Goal: Task Accomplishment & Management: Complete application form

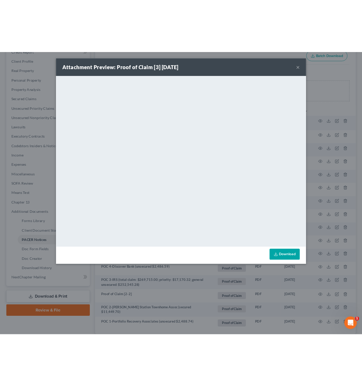
scroll to position [93, 0]
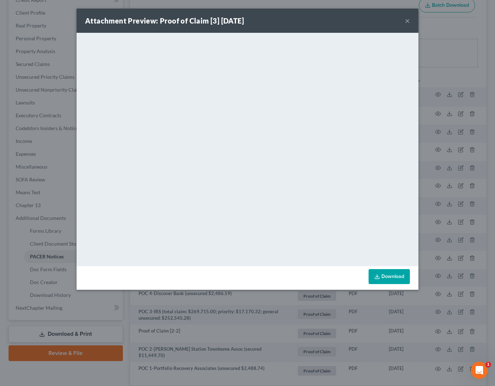
click at [409, 20] on button "×" at bounding box center [407, 20] width 5 height 9
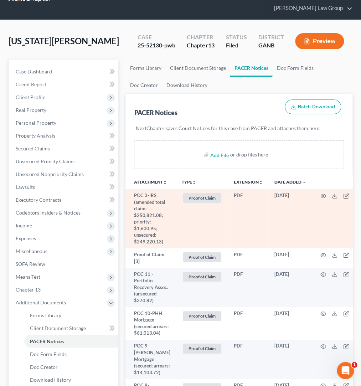
scroll to position [25, 0]
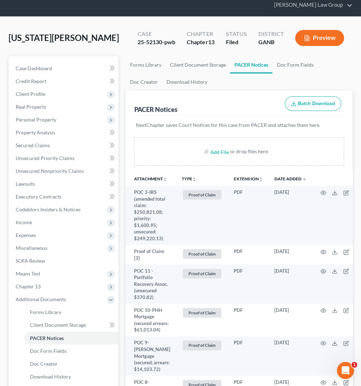
click at [192, 180] on icon "unfold_more" at bounding box center [194, 179] width 4 height 4
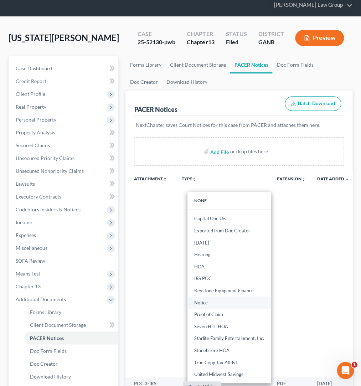
click at [217, 306] on link "Notice" at bounding box center [228, 302] width 83 height 12
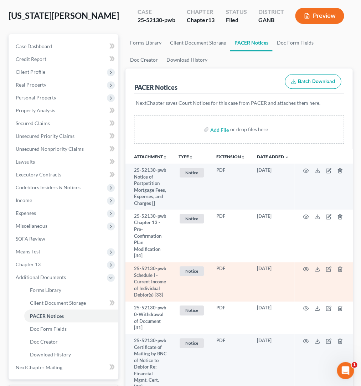
scroll to position [56, 0]
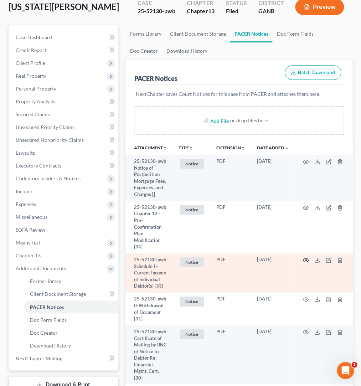
click at [304, 259] on icon "button" at bounding box center [305, 260] width 5 height 4
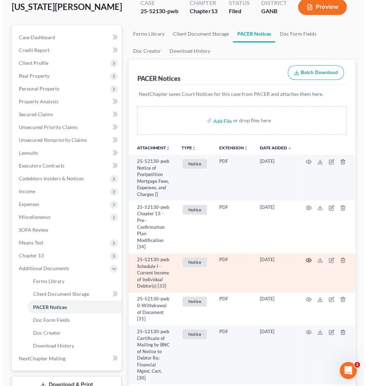
scroll to position [43, 0]
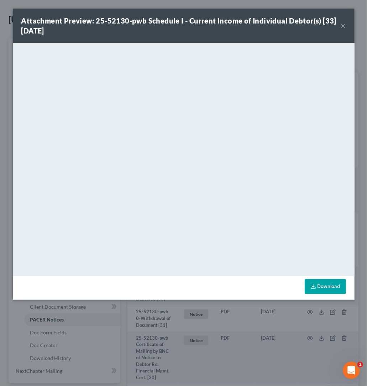
click at [344, 25] on button "×" at bounding box center [343, 25] width 5 height 9
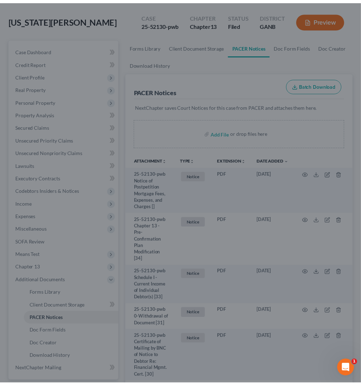
scroll to position [56, 0]
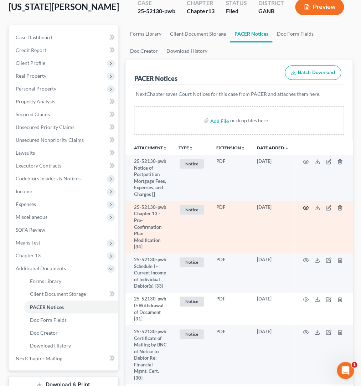
click at [306, 208] on icon "button" at bounding box center [306, 208] width 6 height 6
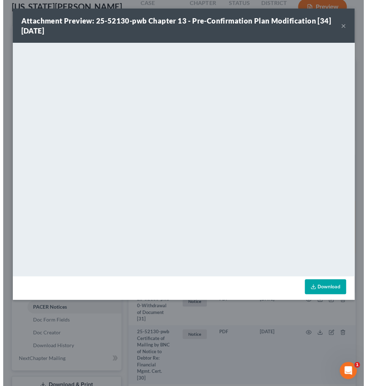
scroll to position [43, 0]
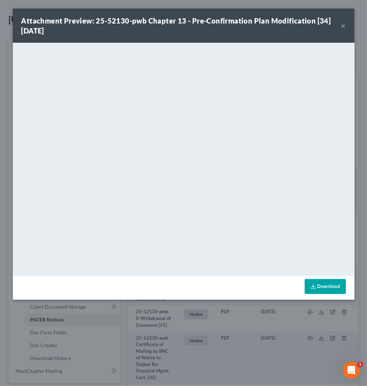
click at [346, 27] on div "Attachment Preview: 25-52130-pwb Chapter 13 - Pre-Confirmation Plan Modificatio…" at bounding box center [184, 26] width 342 height 34
click at [346, 27] on button "×" at bounding box center [343, 25] width 5 height 9
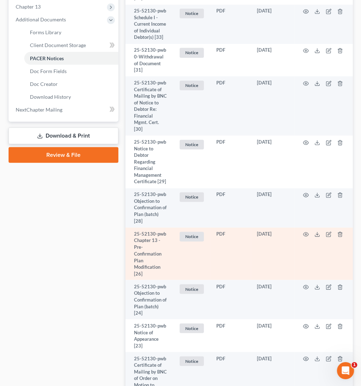
scroll to position [318, 0]
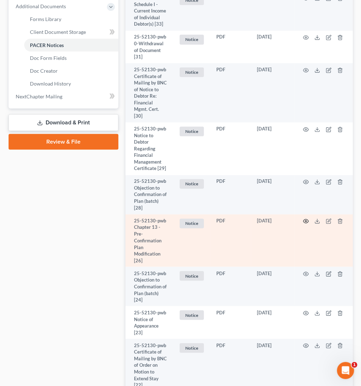
click at [308, 218] on icon "button" at bounding box center [306, 221] width 6 height 6
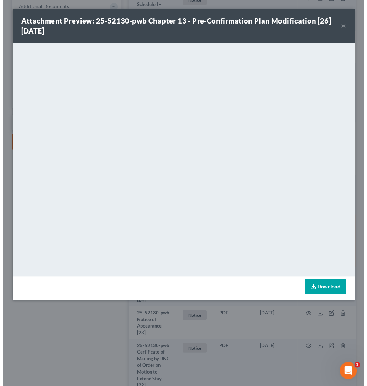
scroll to position [305, 0]
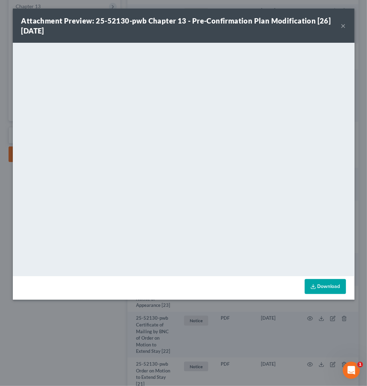
click at [344, 27] on button "×" at bounding box center [343, 25] width 5 height 9
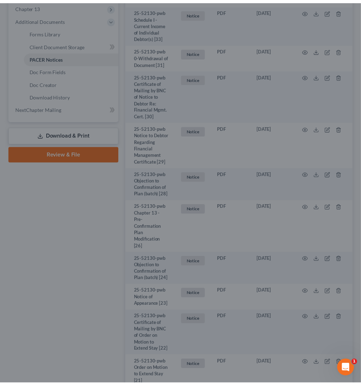
scroll to position [318, 0]
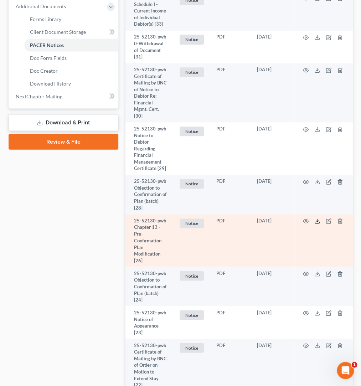
click at [319, 218] on icon at bounding box center [317, 221] width 6 height 6
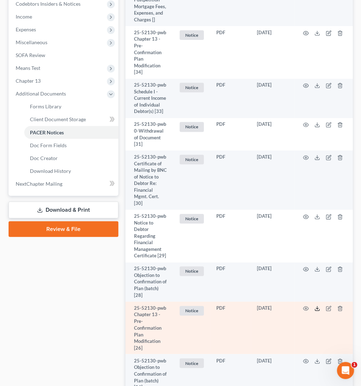
scroll to position [62, 0]
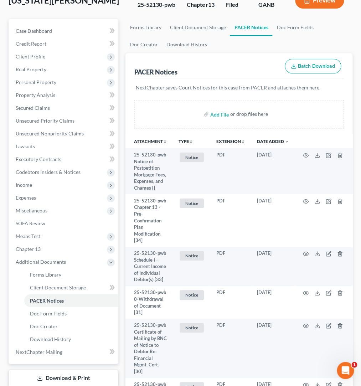
click at [315, 202] on td at bounding box center [324, 220] width 60 height 52
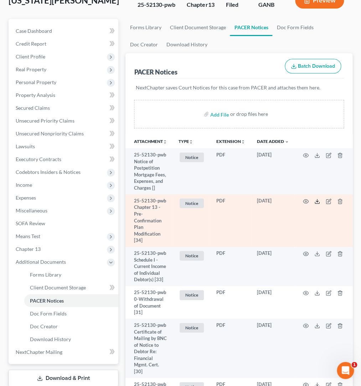
click at [317, 202] on icon at bounding box center [317, 201] width 6 height 6
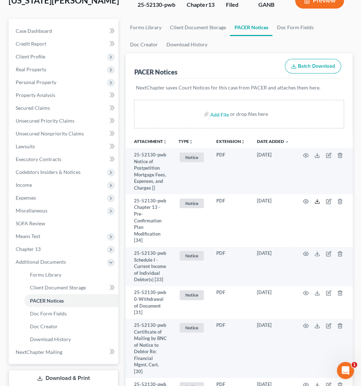
scroll to position [0, 0]
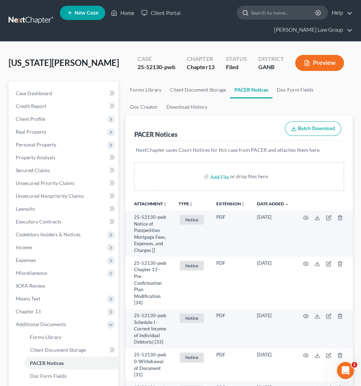
click at [273, 11] on input "search" at bounding box center [283, 12] width 65 height 13
type input "suber"
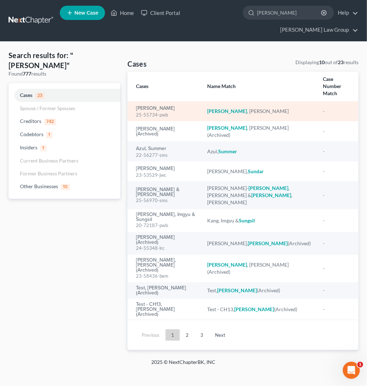
click at [163, 104] on div "Suber, Jasmine 25-55734-pwb" at bounding box center [166, 111] width 60 height 14
click at [166, 106] on link "Suber, Jasmine" at bounding box center [155, 108] width 39 height 5
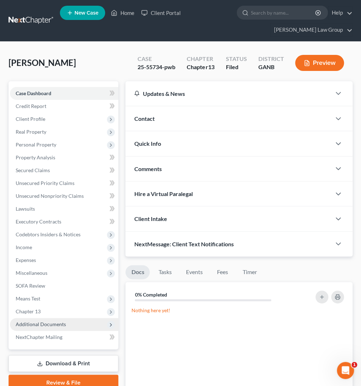
click at [57, 322] on span "Additional Documents" at bounding box center [41, 324] width 50 height 6
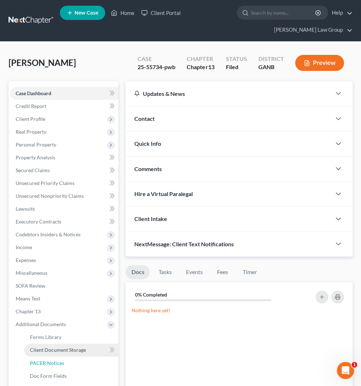
drag, startPoint x: 62, startPoint y: 360, endPoint x: 78, endPoint y: 355, distance: 16.7
click at [63, 360] on span "PACER Notices" at bounding box center [47, 363] width 34 height 6
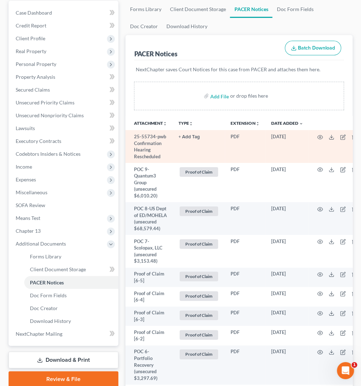
scroll to position [81, 0]
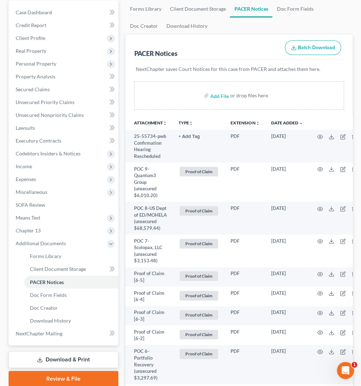
click at [191, 123] on icon "unfold_more" at bounding box center [191, 123] width 4 height 4
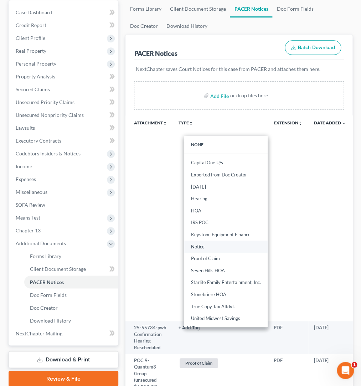
click at [205, 249] on link "Notice" at bounding box center [225, 247] width 83 height 12
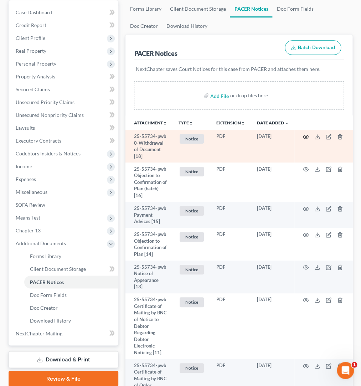
click at [306, 137] on circle "button" at bounding box center [305, 136] width 1 height 1
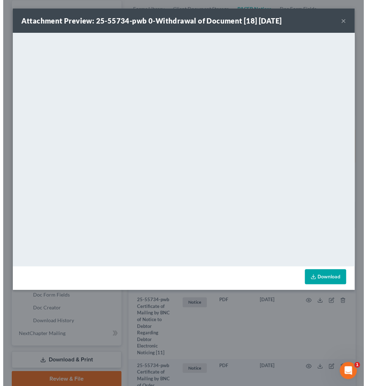
scroll to position [68, 0]
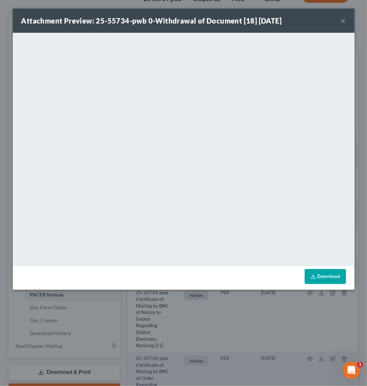
click at [344, 21] on button "×" at bounding box center [343, 20] width 5 height 9
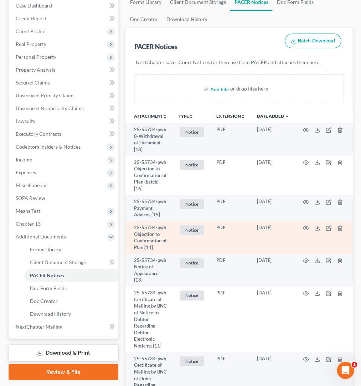
scroll to position [100, 0]
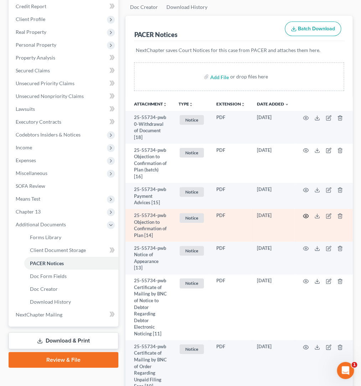
click at [306, 215] on circle "button" at bounding box center [305, 215] width 1 height 1
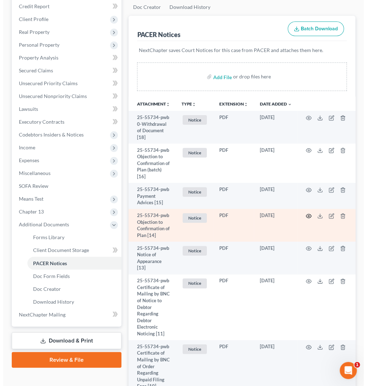
scroll to position [87, 0]
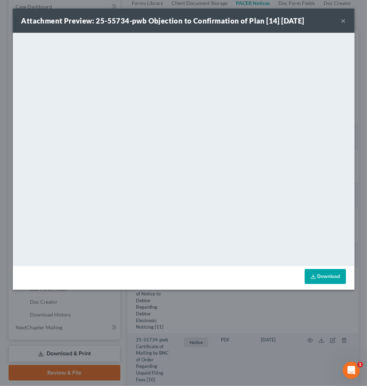
click at [344, 22] on button "×" at bounding box center [343, 20] width 5 height 9
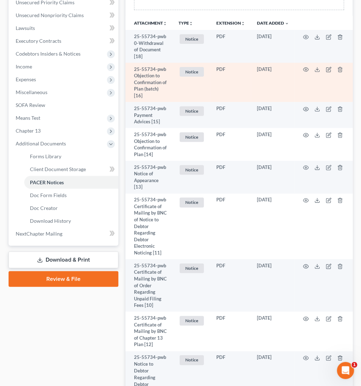
scroll to position [6, 0]
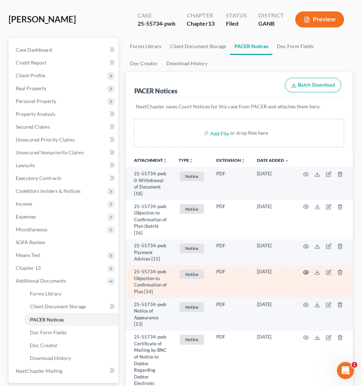
click at [306, 269] on icon "button" at bounding box center [306, 272] width 6 height 6
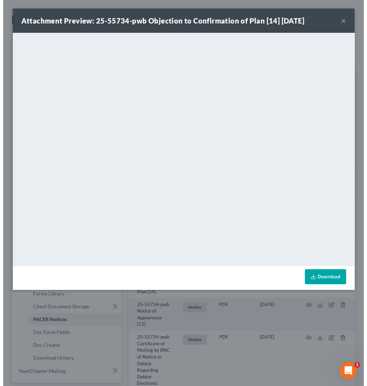
scroll to position [31, 0]
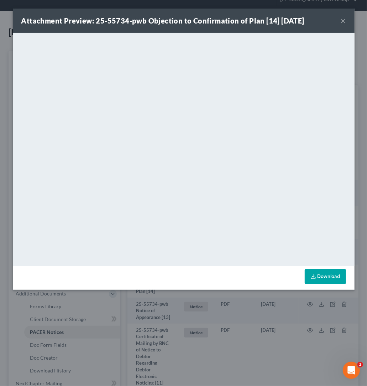
click at [344, 21] on button "×" at bounding box center [343, 20] width 5 height 9
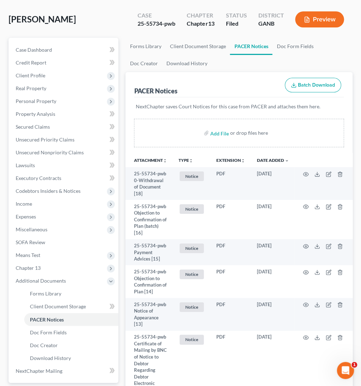
scroll to position [0, 0]
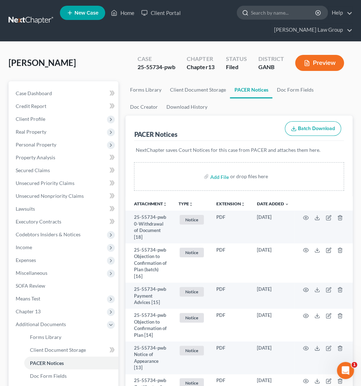
click at [269, 12] on input "search" at bounding box center [283, 12] width 65 height 13
type input "pollard"
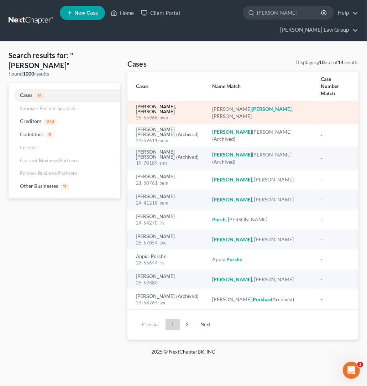
click at [170, 104] on link "[PERSON_NAME], [PERSON_NAME]" at bounding box center [168, 109] width 65 height 10
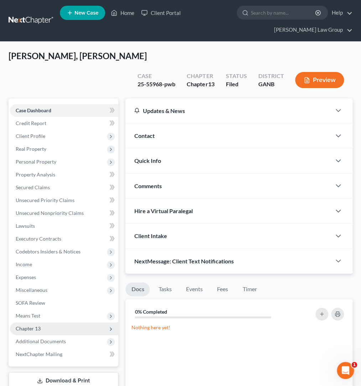
click at [37, 322] on span "Chapter 13" at bounding box center [64, 328] width 108 height 13
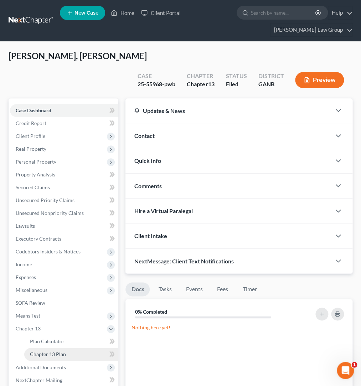
drag, startPoint x: 70, startPoint y: 344, endPoint x: 72, endPoint y: 338, distance: 6.3
click at [70, 361] on span "Additional Documents" at bounding box center [64, 367] width 108 height 13
click at [72, 348] on link "Forms Library" at bounding box center [71, 354] width 94 height 13
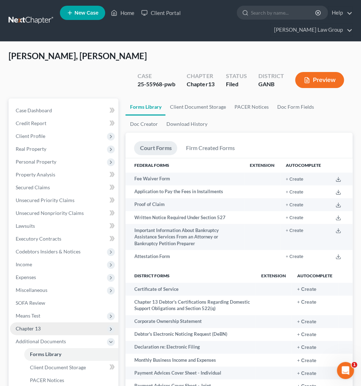
click at [55, 322] on span "Chapter 13" at bounding box center [64, 328] width 108 height 13
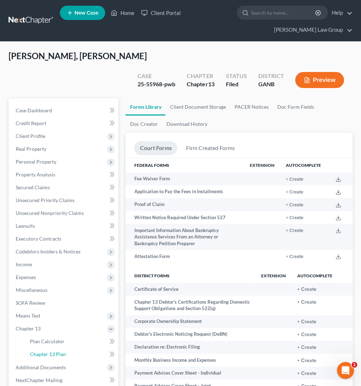
drag, startPoint x: 69, startPoint y: 333, endPoint x: 169, endPoint y: 304, distance: 104.5
click at [69, 348] on link "Chapter 13 Plan" at bounding box center [71, 354] width 94 height 13
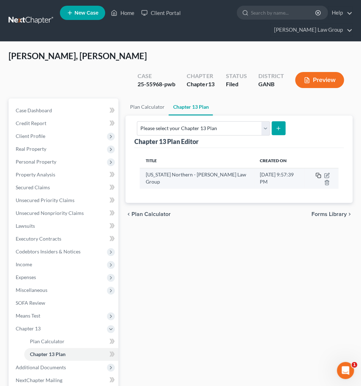
click at [315, 172] on icon "button" at bounding box center [318, 175] width 6 height 6
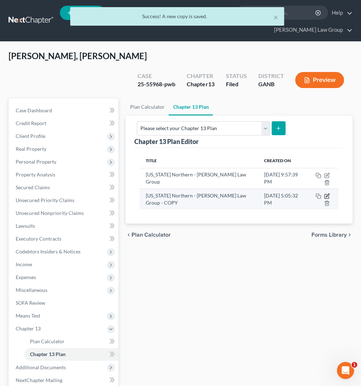
click at [328, 193] on icon "button" at bounding box center [327, 196] width 6 height 6
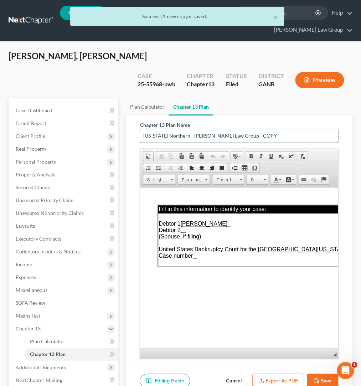
drag, startPoint x: 256, startPoint y: 117, endPoint x: 77, endPoint y: 120, distance: 179.3
click at [140, 129] on input "Georgia Northern - Saedi Law Group - COPY" at bounding box center [239, 136] width 198 height 14
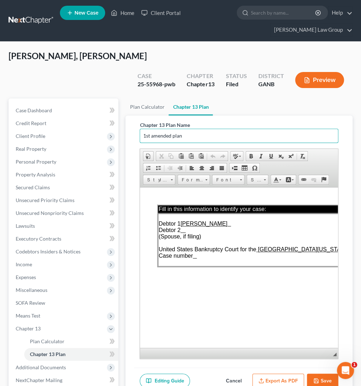
type input "1st amended plan"
click at [208, 259] on td "Debtor 1 Sheila Paul Pollard Debtor 2 (Spouse, if filing) United States Bankrup…" at bounding box center [277, 239] width 238 height 53
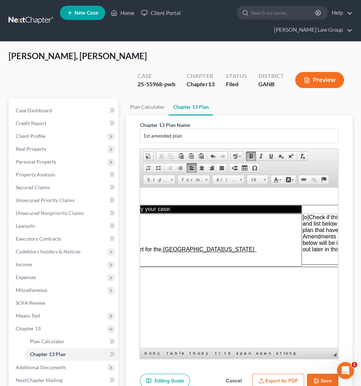
scroll to position [0, 151]
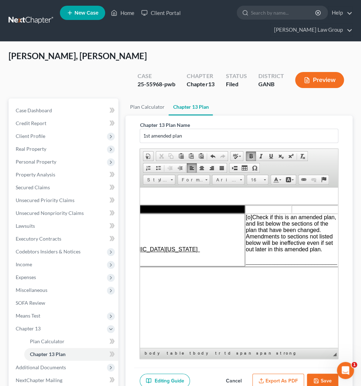
click at [250, 217] on span "[o]" at bounding box center [249, 217] width 6 height 6
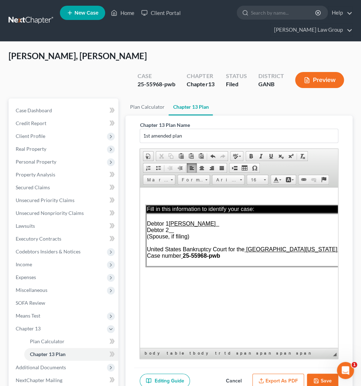
scroll to position [0, 10]
drag, startPoint x: 160, startPoint y: 69, endPoint x: 132, endPoint y: 69, distance: 28.2
click at [132, 70] on div "Case 25-55968-pwb" at bounding box center [156, 80] width 49 height 21
click at [153, 80] on div "25-55968-pwb" at bounding box center [157, 84] width 38 height 8
drag, startPoint x: 163, startPoint y: 68, endPoint x: 129, endPoint y: 69, distance: 34.6
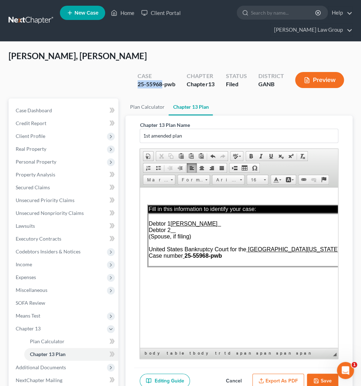
click at [129, 69] on div "Case 25-55968-pwb Chapter Chapter 13 Status Filed District GANB Preview" at bounding box center [240, 79] width 223 height 25
copy div "25-55968"
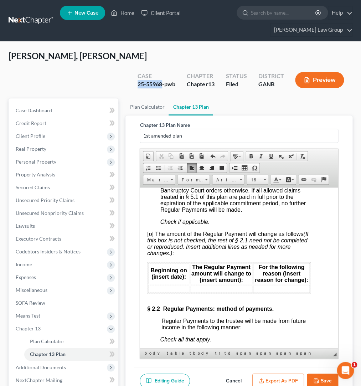
scroll to position [811, 10]
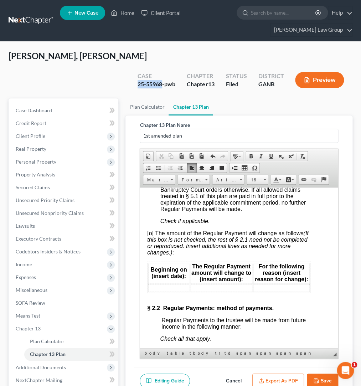
copy div "25-55968"
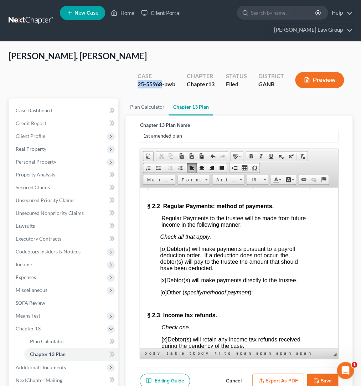
scroll to position [910, 10]
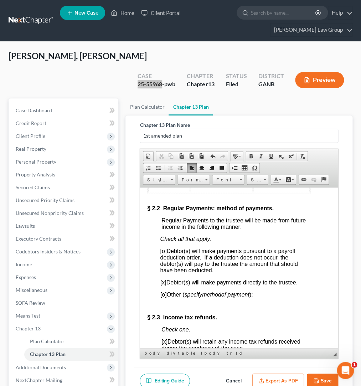
click at [169, 192] on td at bounding box center [168, 188] width 41 height 8
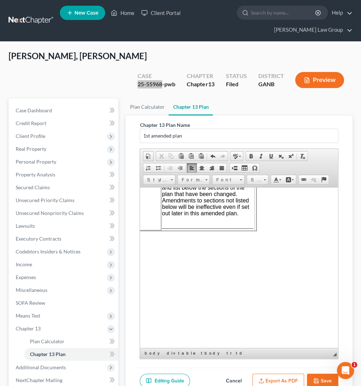
scroll to position [20, 235]
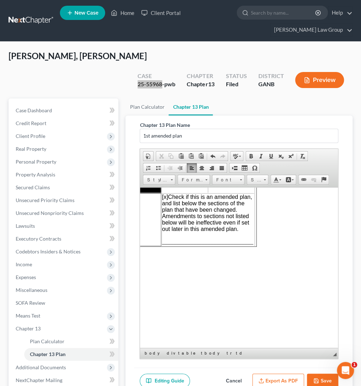
click at [167, 244] on span "________________________________" at bounding box center [207, 241] width 91 height 6
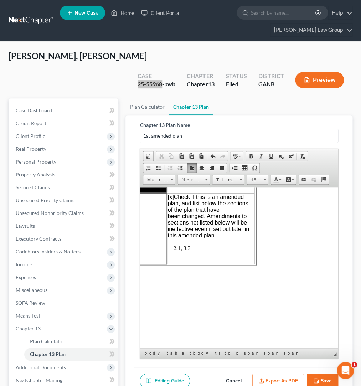
scroll to position [20, 250]
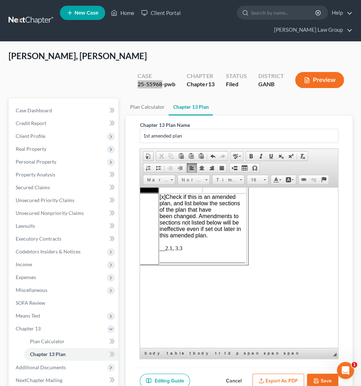
drag, startPoint x: 241, startPoint y: 221, endPoint x: 331, endPoint y: 221, distance: 89.8
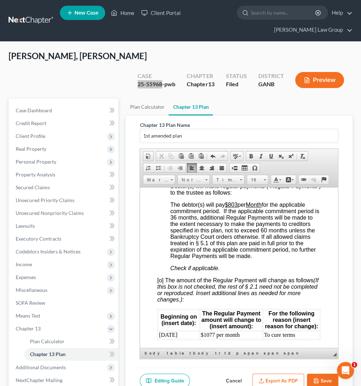
scroll to position [787, 0]
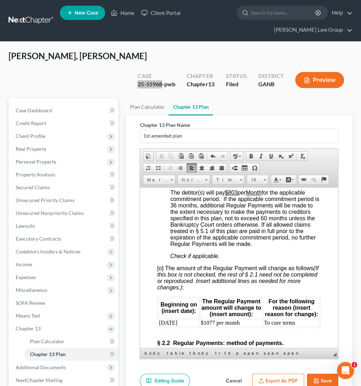
drag, startPoint x: 161, startPoint y: 291, endPoint x: 168, endPoint y: 290, distance: 6.5
click at [161, 290] on span "[o] The amount of the Regular Payment will change as follows (If this box is no…" at bounding box center [237, 277] width 161 height 25
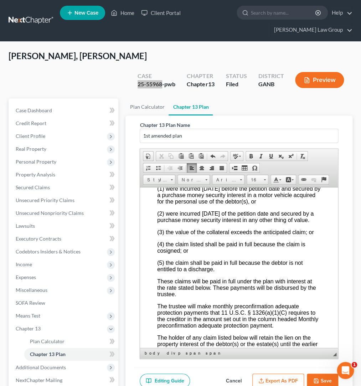
scroll to position [1903, 0]
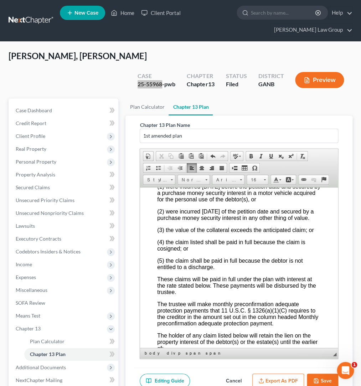
click at [161, 159] on span "[o] None. If “None” is checked, the rest of § 3.3 need not be completed or repr…" at bounding box center [232, 152] width 150 height 12
click at [162, 177] on span "[x] The claims listed below will be paid in full under the plan. Reasons for pa…" at bounding box center [232, 171] width 151 height 12
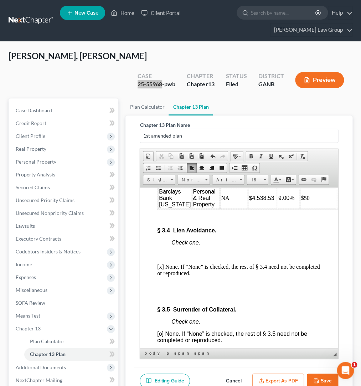
scroll to position [2209, 0]
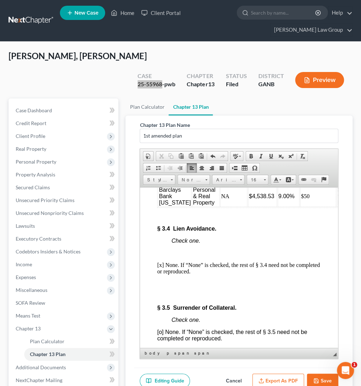
click at [179, 157] on td "CitiBank, N.A." at bounding box center [174, 146] width 33 height 21
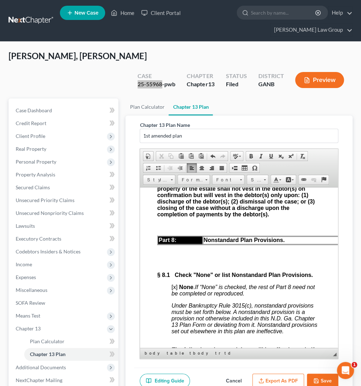
scroll to position [4236, 0]
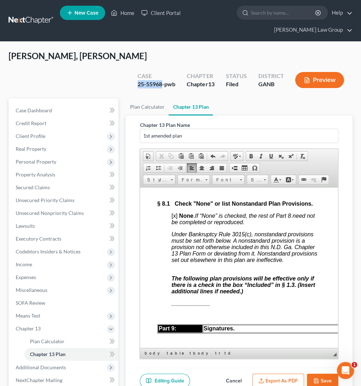
click at [310, 373] on button "Save" at bounding box center [322, 380] width 31 height 15
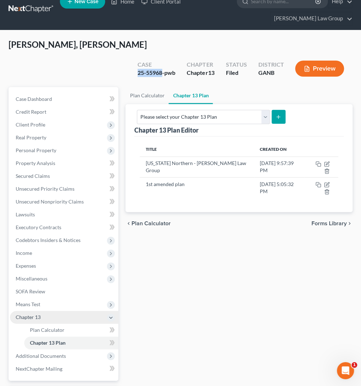
scroll to position [12, 0]
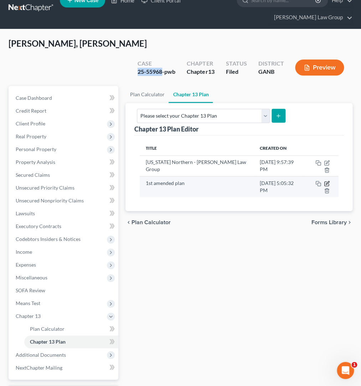
click at [326, 181] on icon "button" at bounding box center [327, 182] width 3 height 3
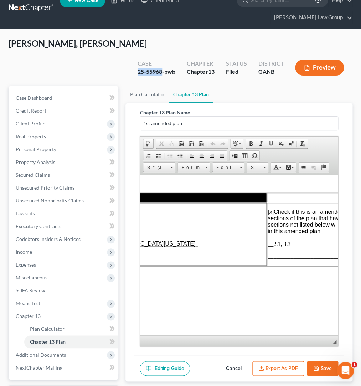
scroll to position [0, 154]
click at [284, 243] on span "__2.1, 3.3" at bounding box center [278, 244] width 23 height 6
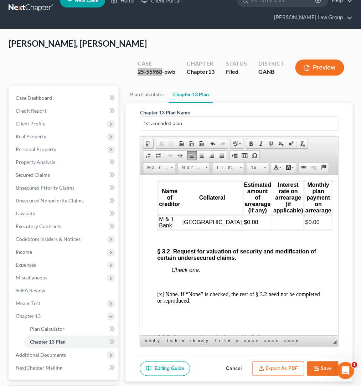
scroll to position [1733, 0]
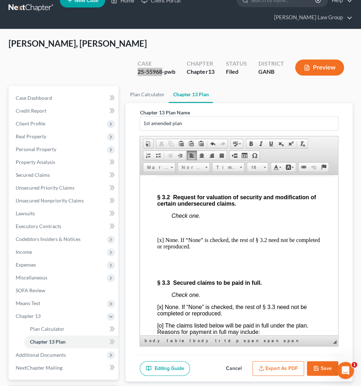
click at [312, 175] on td "$0.00" at bounding box center [317, 168] width 27 height 14
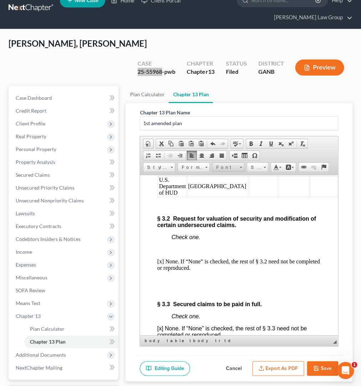
click at [242, 163] on span at bounding box center [241, 166] width 2 height 7
click at [243, 166] on link "Arial" at bounding box center [239, 168] width 51 height 9
drag, startPoint x: 181, startPoint y: 302, endPoint x: 160, endPoint y: 289, distance: 24.8
click at [160, 196] on td "U.S. Department of HUD" at bounding box center [172, 186] width 29 height 21
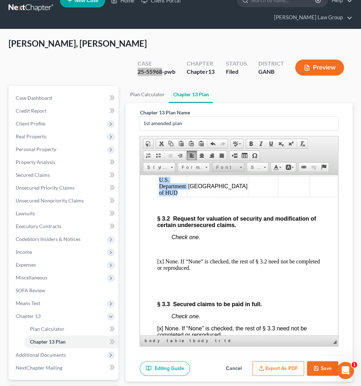
click at [241, 167] on span at bounding box center [241, 167] width 2 height 1
click at [239, 167] on link "Arial" at bounding box center [239, 168] width 51 height 9
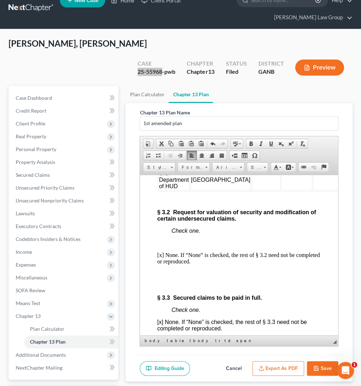
click at [252, 190] on td at bounding box center [266, 179] width 29 height 21
click at [242, 163] on span at bounding box center [241, 166] width 2 height 7
click at [237, 167] on link "Arial" at bounding box center [239, 168] width 51 height 9
click at [242, 162] on link "Font" at bounding box center [228, 167] width 32 height 10
click at [244, 167] on link "Arial" at bounding box center [239, 168] width 51 height 9
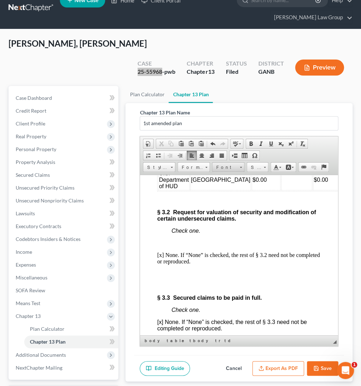
click at [242, 163] on span at bounding box center [241, 166] width 2 height 7
drag, startPoint x: 244, startPoint y: 166, endPoint x: 337, endPoint y: 172, distance: 93.2
click at [244, 166] on link "Arial" at bounding box center [239, 168] width 51 height 9
click at [281, 169] on td at bounding box center [296, 165] width 31 height 8
click at [242, 162] on link "Font" at bounding box center [228, 167] width 32 height 10
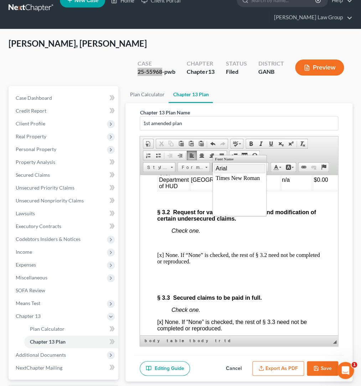
click at [241, 169] on link "Arial" at bounding box center [239, 168] width 51 height 9
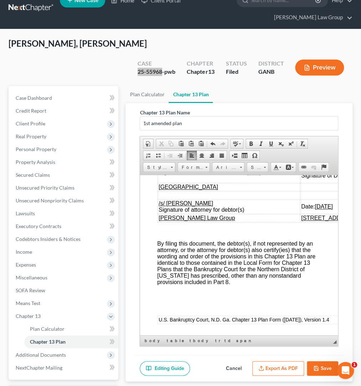
scroll to position [4558, 0]
drag, startPoint x: 211, startPoint y: 258, endPoint x: 169, endPoint y: 258, distance: 42.4
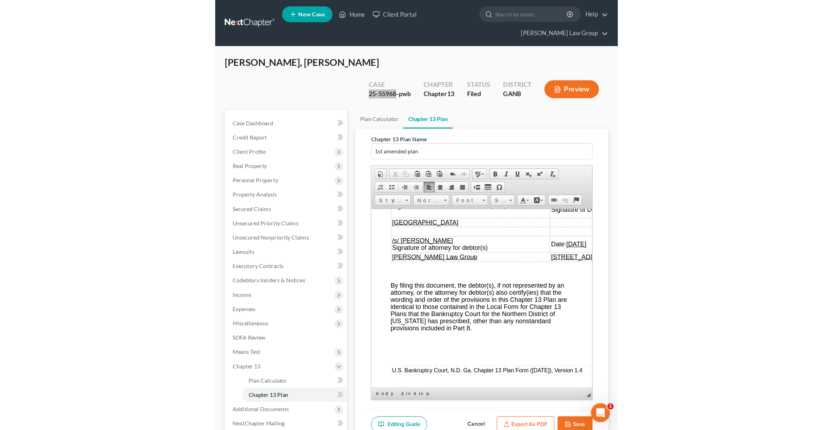
scroll to position [4566, 0]
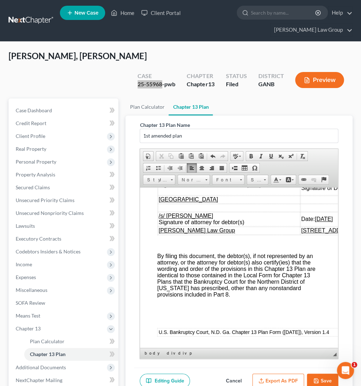
click at [201, 88] on p "25-55968" at bounding box center [245, 85] width 149 height 6
drag, startPoint x: 193, startPoint y: 262, endPoint x: 172, endPoint y: 263, distance: 21.0
click at [172, 88] on p "25-55968" at bounding box center [245, 85] width 149 height 6
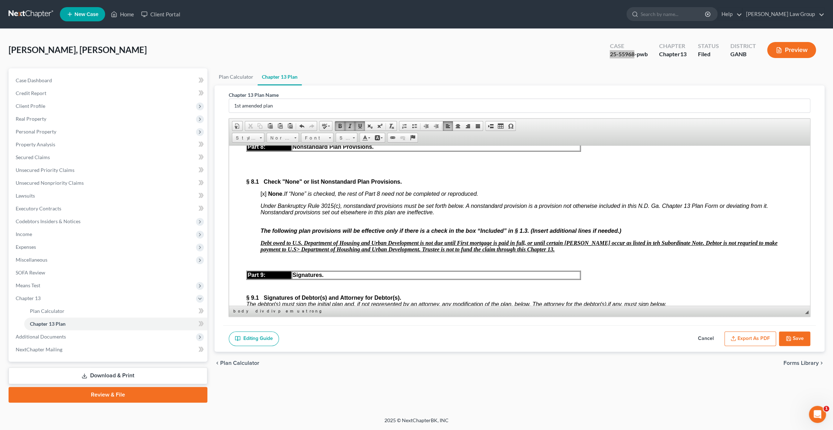
scroll to position [3049, 0]
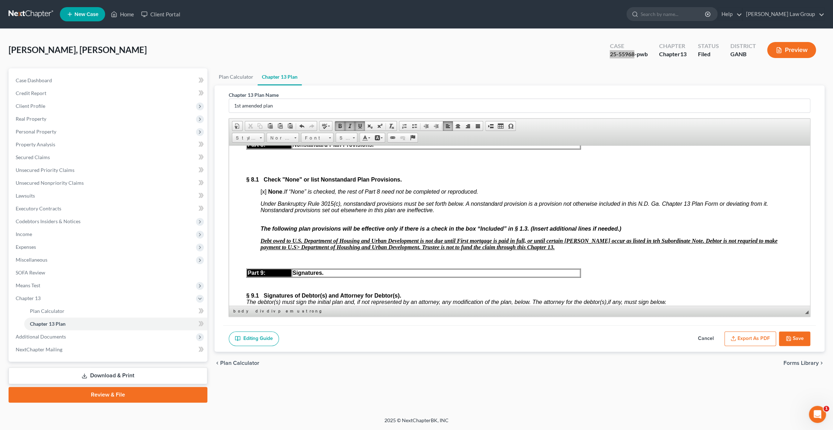
click at [263, 195] on span "[x]" at bounding box center [263, 191] width 6 height 6
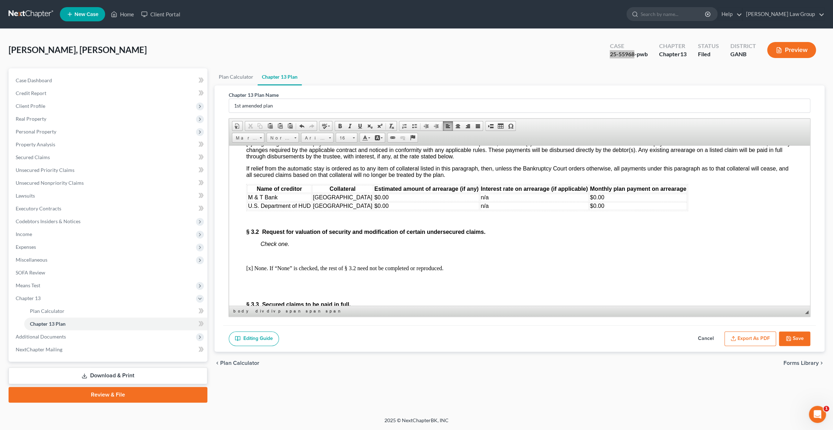
scroll to position [0, 0]
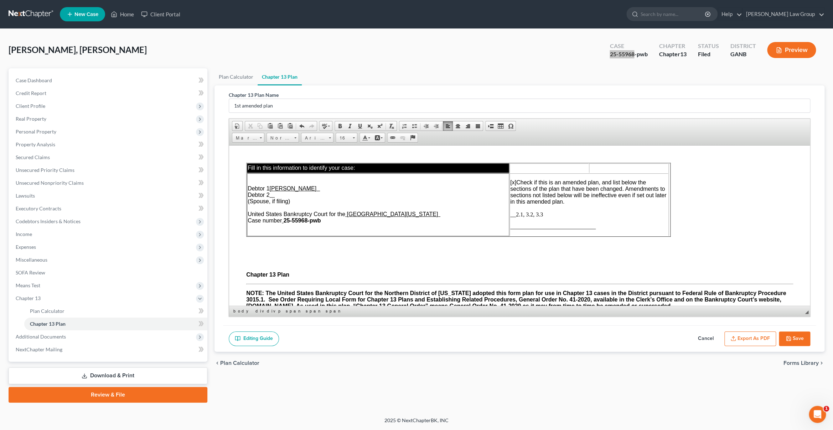
drag, startPoint x: 808, startPoint y: 293, endPoint x: 1014, endPoint y: 286, distance: 206.1
click at [495, 218] on p "[x] Check if this is an amended plan, and list below the sections of the plan t…" at bounding box center [588, 198] width 157 height 38
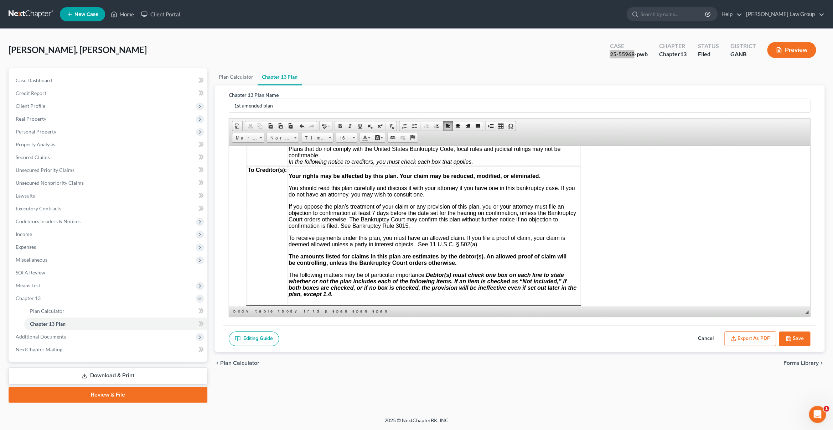
scroll to position [305, 0]
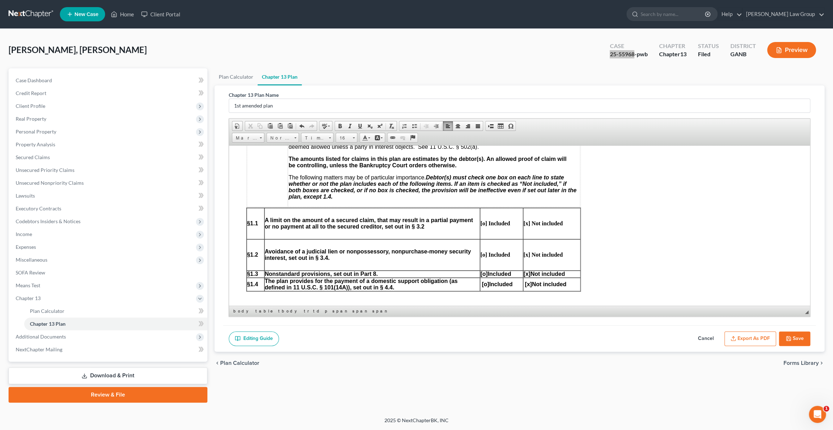
click at [480, 275] on span "[o]" at bounding box center [483, 274] width 7 height 6
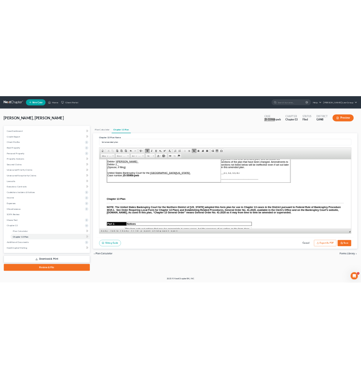
scroll to position [25, 0]
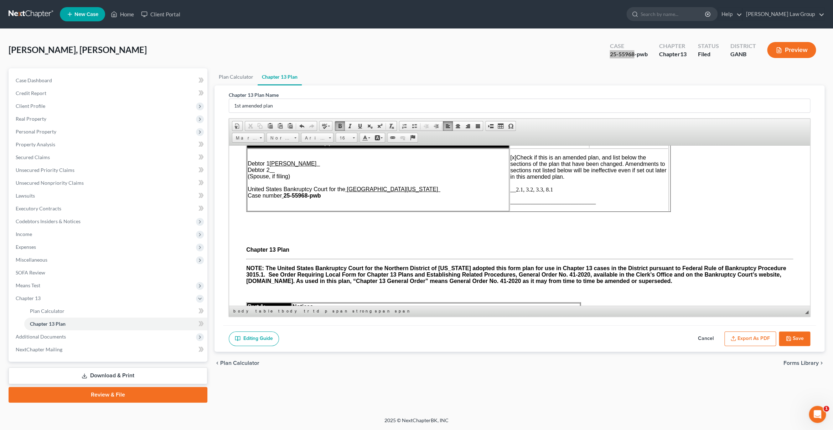
click at [495, 190] on span "__2.1, 3.2, 3.3, 8.1" at bounding box center [531, 189] width 43 height 6
click at [495, 340] on button "Save" at bounding box center [794, 339] width 31 height 15
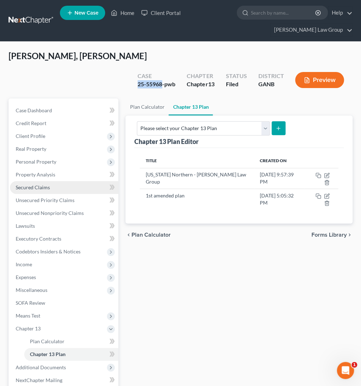
click at [54, 181] on link "Secured Claims" at bounding box center [64, 187] width 108 height 13
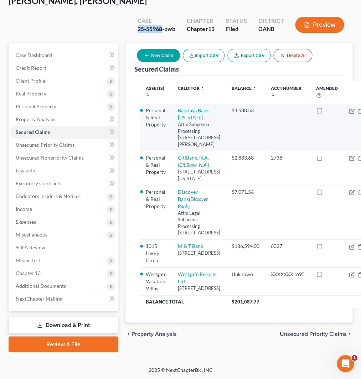
scroll to position [56, 0]
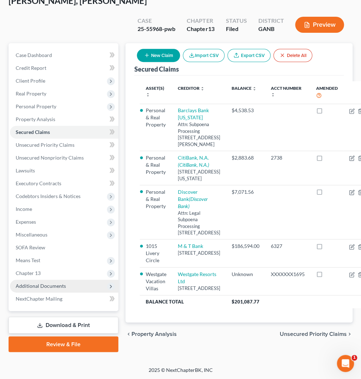
click at [57, 283] on span "Additional Documents" at bounding box center [41, 286] width 50 height 6
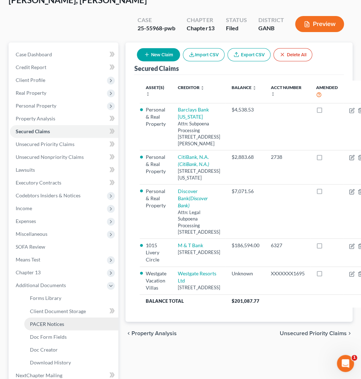
click at [62, 321] on span "PACER Notices" at bounding box center [47, 324] width 34 height 6
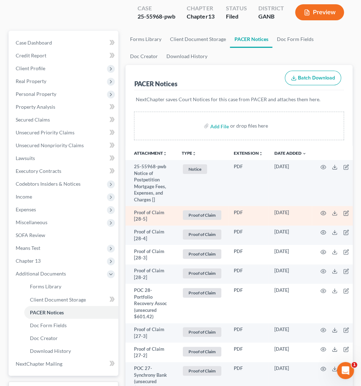
scroll to position [100, 0]
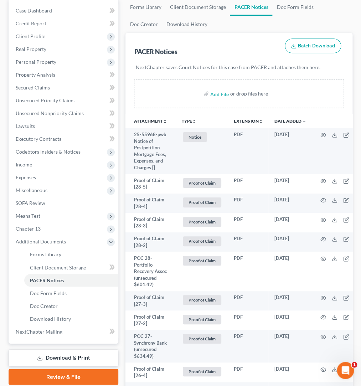
click at [192, 119] on icon "unfold_more" at bounding box center [194, 121] width 4 height 4
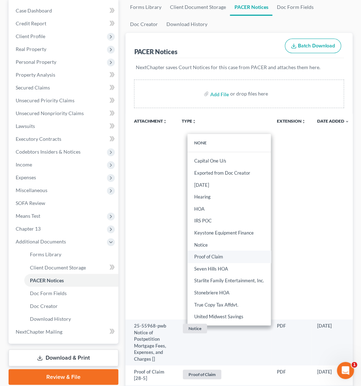
click at [213, 250] on link "Proof of Claim" at bounding box center [228, 256] width 83 height 12
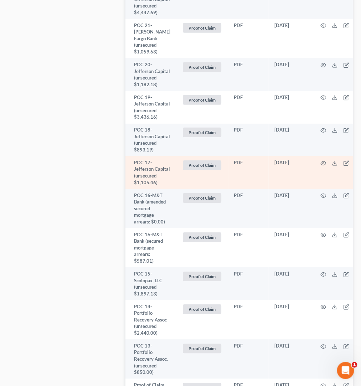
scroll to position [692, 0]
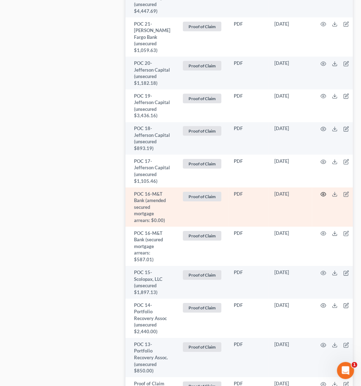
click at [322, 197] on icon "button" at bounding box center [323, 194] width 6 height 6
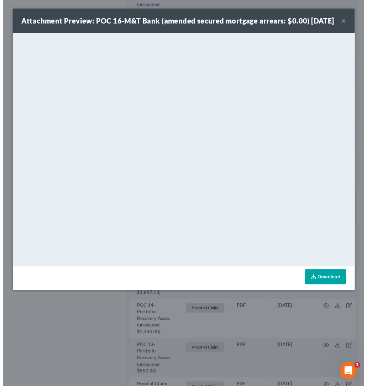
scroll to position [679, 0]
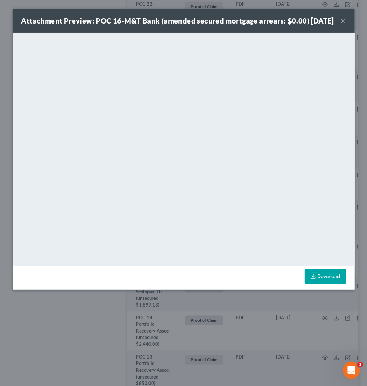
click at [346, 25] on button "×" at bounding box center [343, 20] width 5 height 9
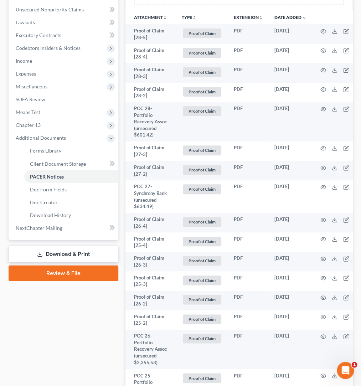
scroll to position [181, 0]
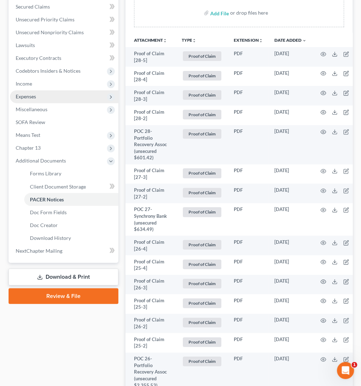
click at [57, 90] on span "Expenses" at bounding box center [64, 96] width 108 height 13
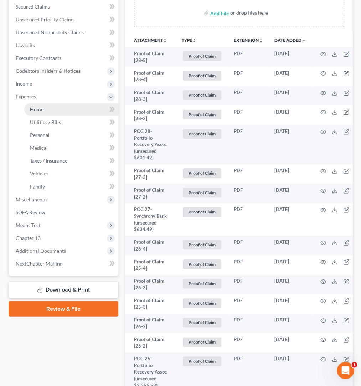
click at [80, 103] on link "Home" at bounding box center [71, 109] width 94 height 13
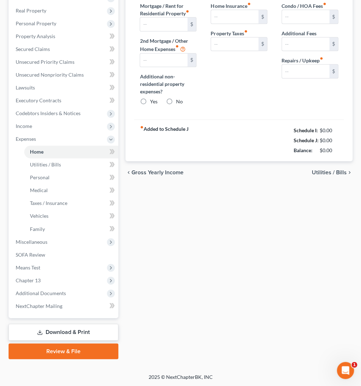
scroll to position [120, 0]
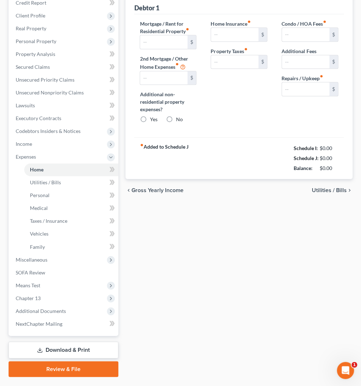
type input "1,373.00"
type input "0.00"
radio input "true"
type input "0.00"
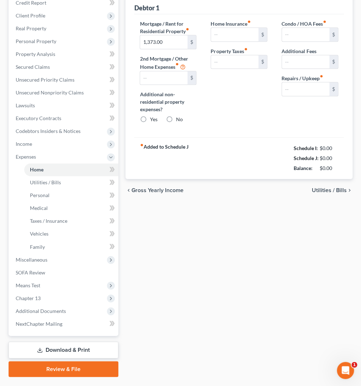
type input "0.00"
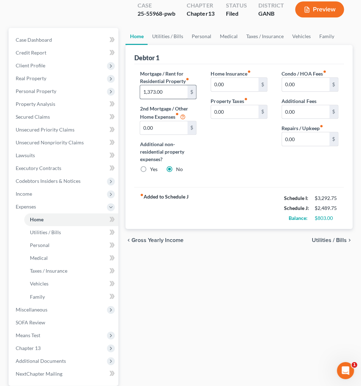
scroll to position [64, 0]
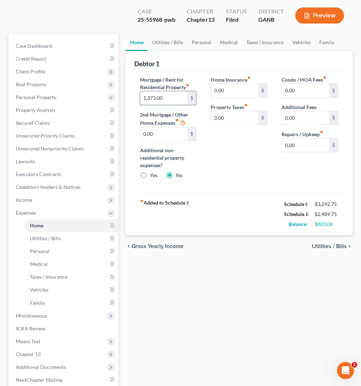
drag, startPoint x: 167, startPoint y: 82, endPoint x: 171, endPoint y: 74, distance: 8.8
click at [171, 91] on input "1,373.00" at bounding box center [163, 98] width 47 height 14
click at [166, 91] on input "1,373.00" at bounding box center [163, 98] width 47 height 14
drag, startPoint x: 162, startPoint y: 81, endPoint x: 135, endPoint y: 81, distance: 27.8
click at [140, 91] on input "1,373.00" at bounding box center [163, 98] width 47 height 14
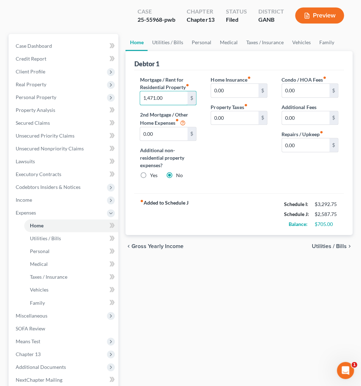
type input "1,471.00"
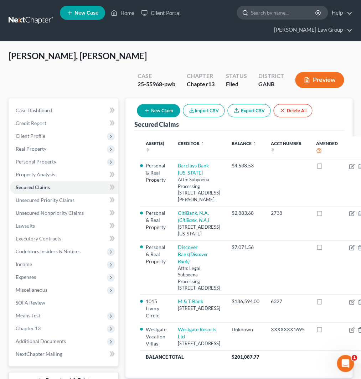
click at [271, 14] on input "search" at bounding box center [283, 12] width 65 height 13
type input "[US_STATE]"
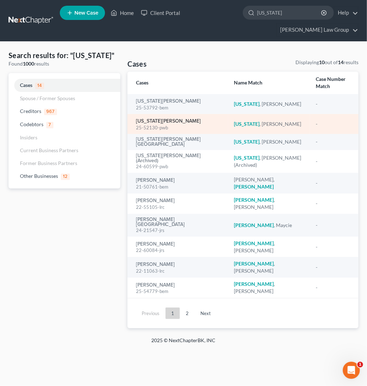
click at [160, 119] on link "[US_STATE][PERSON_NAME]" at bounding box center [168, 121] width 65 height 5
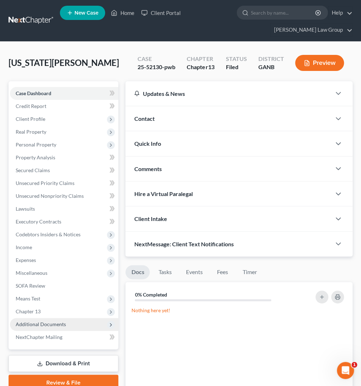
click at [62, 329] on span "Additional Documents" at bounding box center [64, 324] width 108 height 13
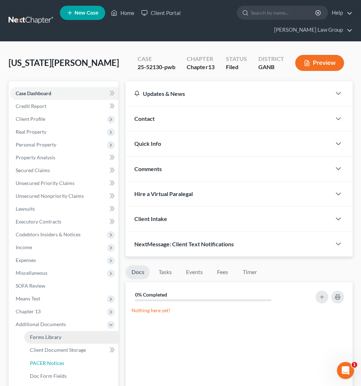
drag, startPoint x: 66, startPoint y: 360, endPoint x: 103, endPoint y: 343, distance: 40.8
click at [66, 360] on link "PACER Notices" at bounding box center [71, 362] width 94 height 13
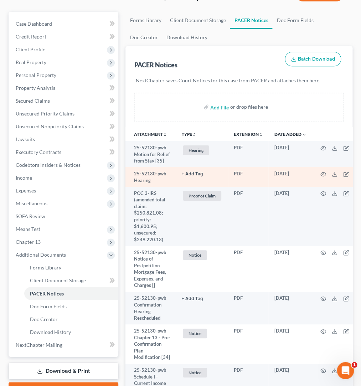
scroll to position [75, 0]
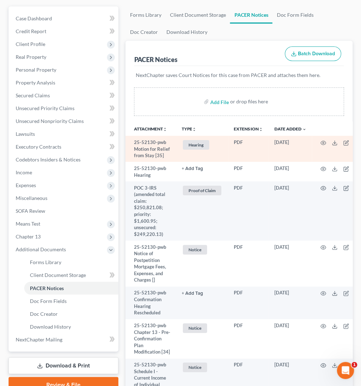
click at [318, 144] on td at bounding box center [342, 149] width 60 height 26
click at [321, 143] on icon "button" at bounding box center [323, 143] width 6 height 6
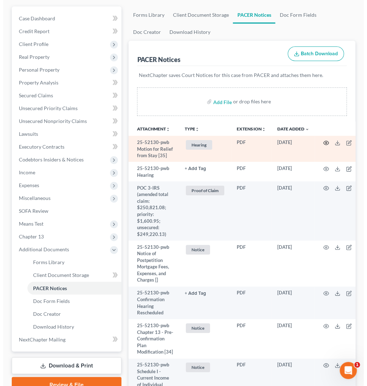
scroll to position [62, 0]
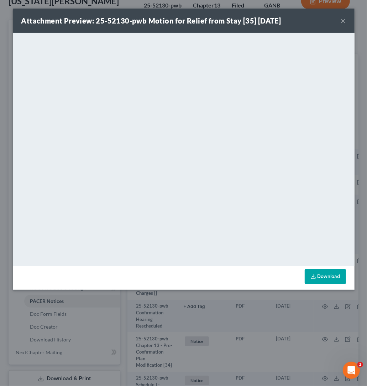
click at [344, 21] on button "×" at bounding box center [343, 20] width 5 height 9
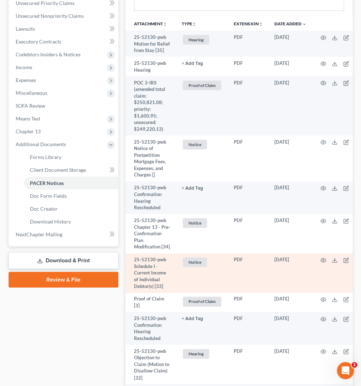
scroll to position [187, 0]
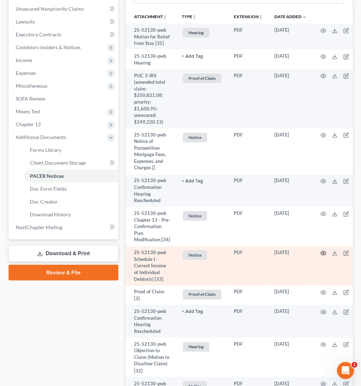
click at [322, 256] on icon "button" at bounding box center [323, 253] width 6 height 6
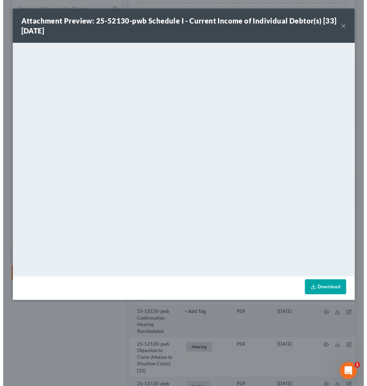
scroll to position [174, 0]
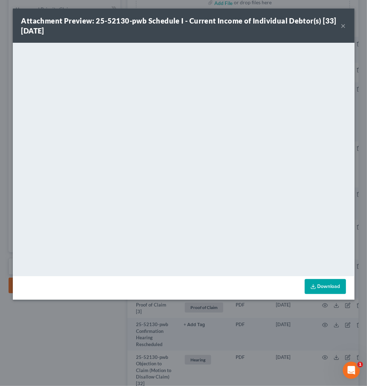
click at [344, 26] on button "×" at bounding box center [343, 25] width 5 height 9
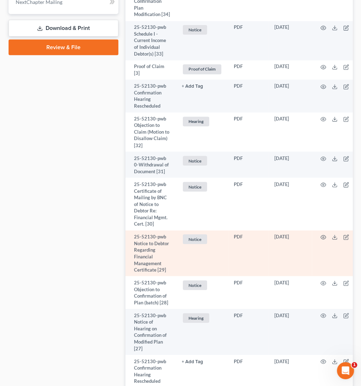
scroll to position [418, 0]
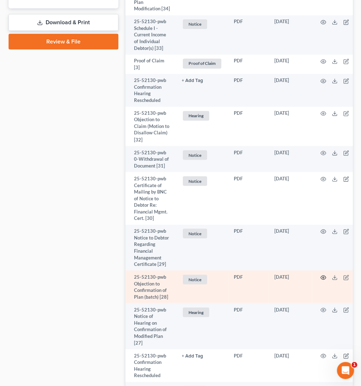
click at [320, 280] on icon "button" at bounding box center [323, 278] width 6 height 6
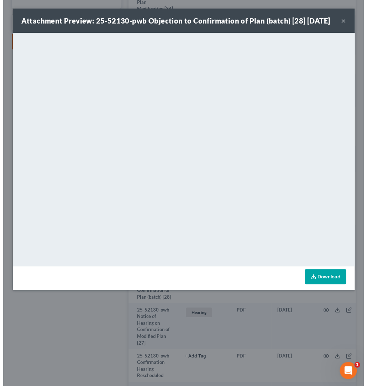
scroll to position [405, 0]
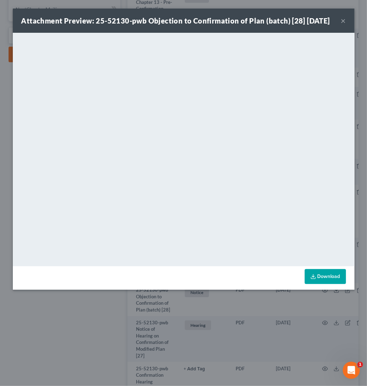
click at [342, 25] on button "×" at bounding box center [343, 20] width 5 height 9
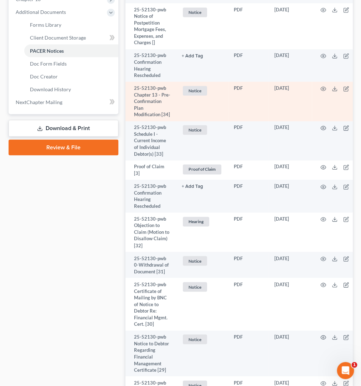
scroll to position [287, 0]
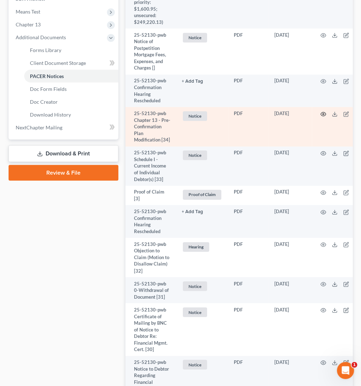
click at [320, 117] on icon "button" at bounding box center [323, 114] width 6 height 6
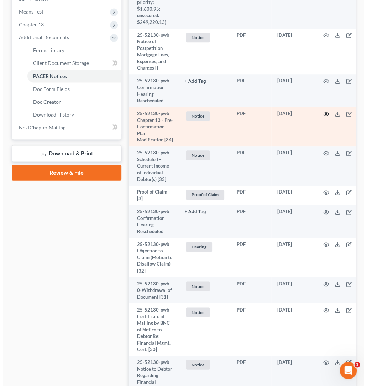
scroll to position [274, 0]
